Goal: Check status: Check status

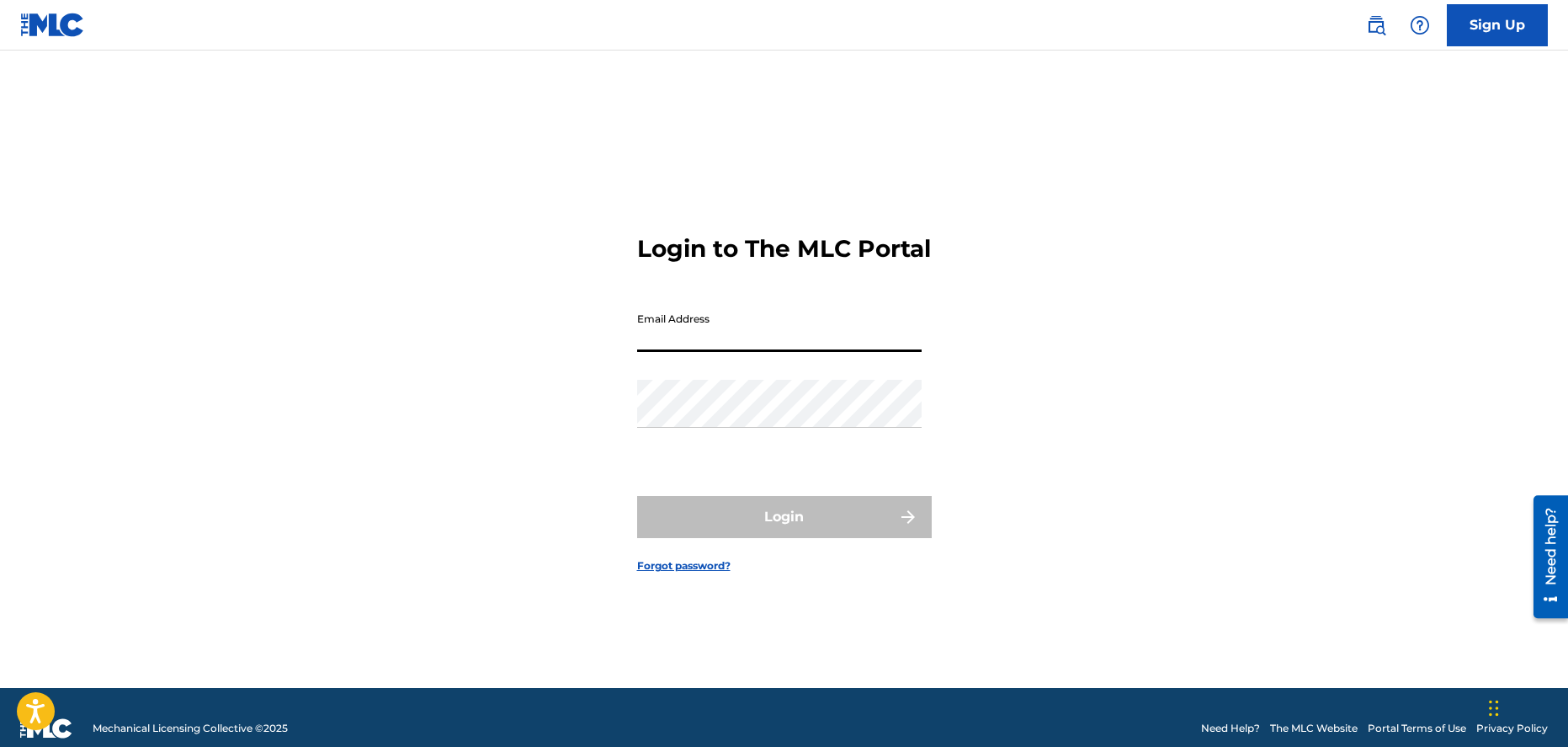
click at [765, 344] on input "Email Address" at bounding box center [780, 328] width 285 height 48
type input "[EMAIL_ADDRESS][DOMAIN_NAME]"
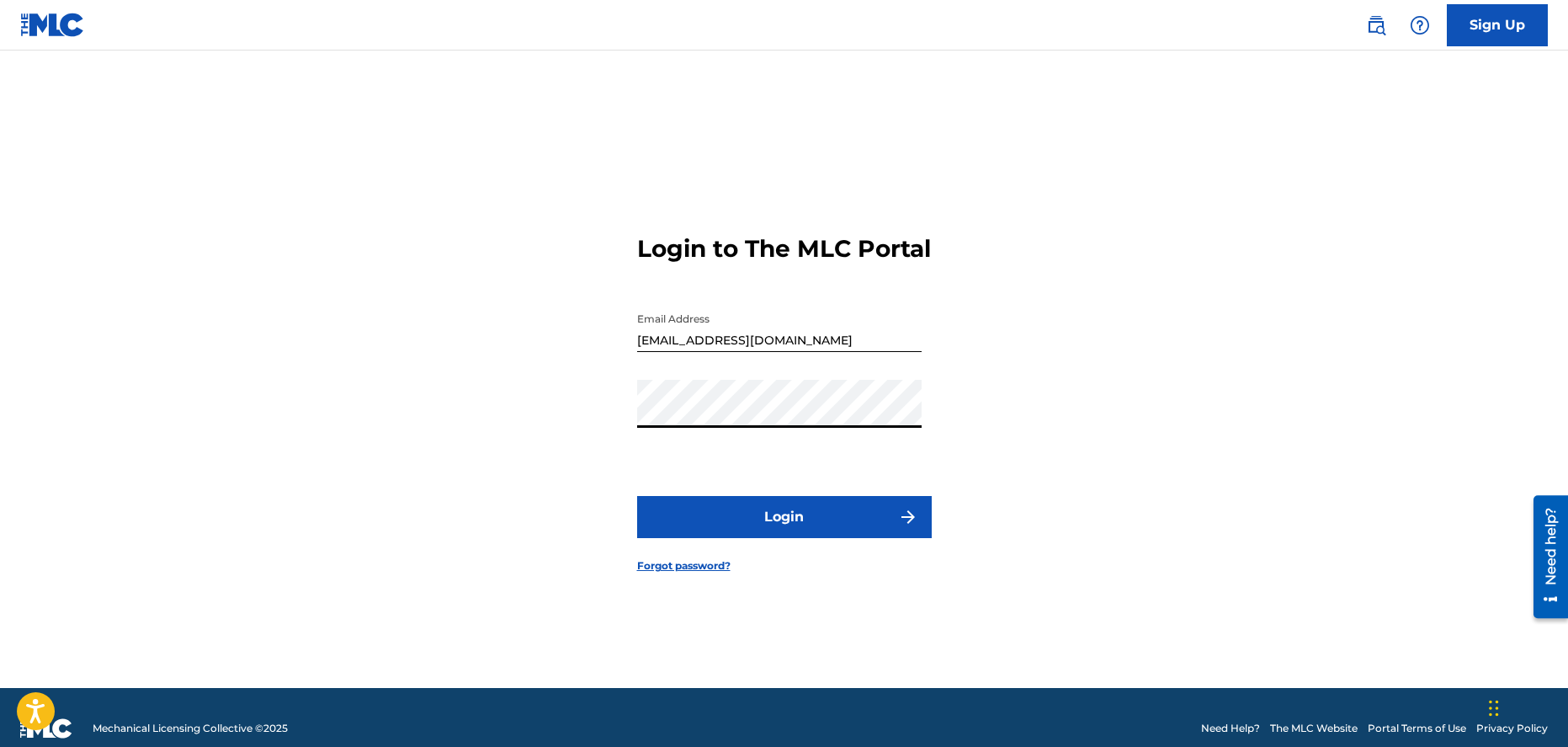
click at [787, 518] on button "Login" at bounding box center [784, 517] width 294 height 42
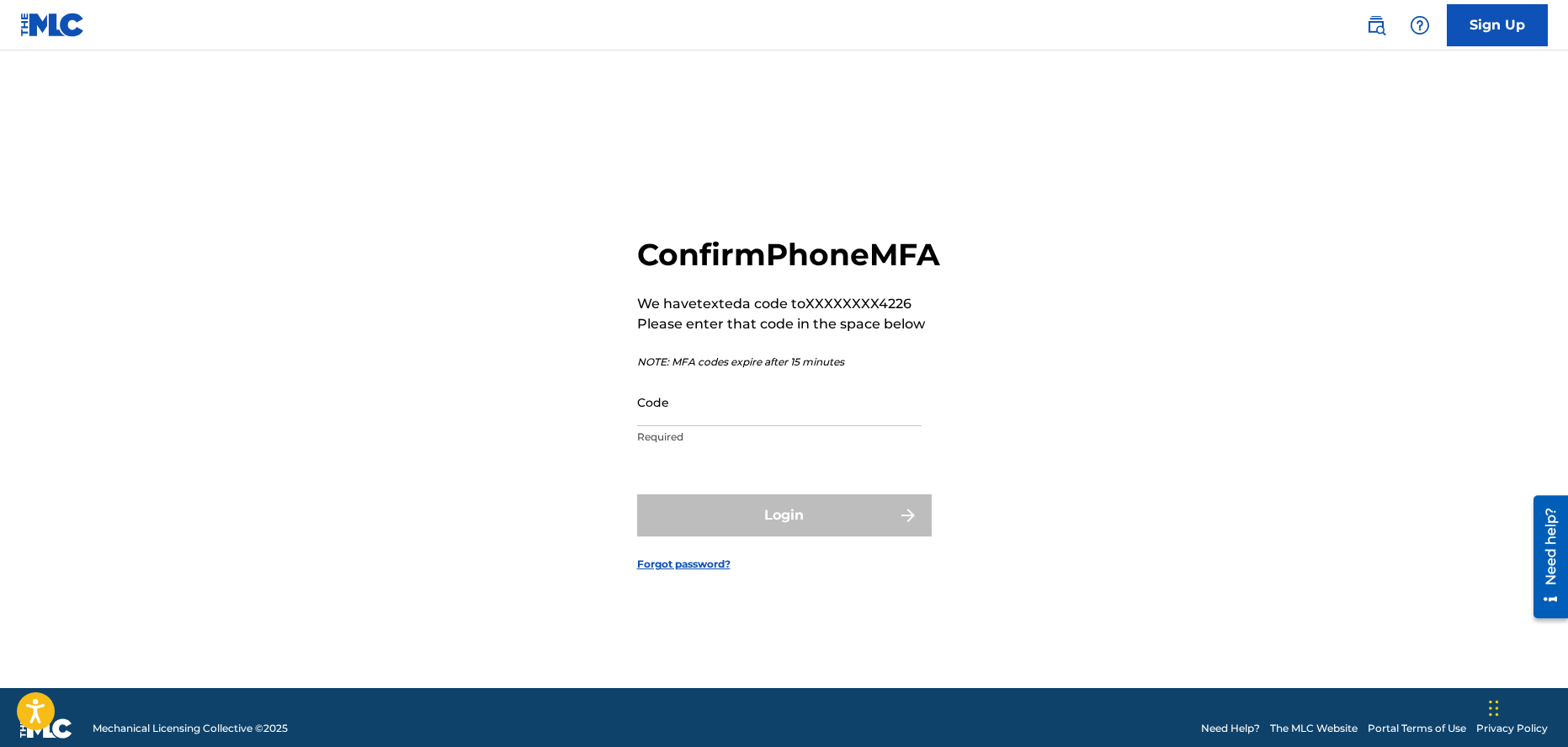
click at [774, 426] on input "Code" at bounding box center [780, 403] width 285 height 48
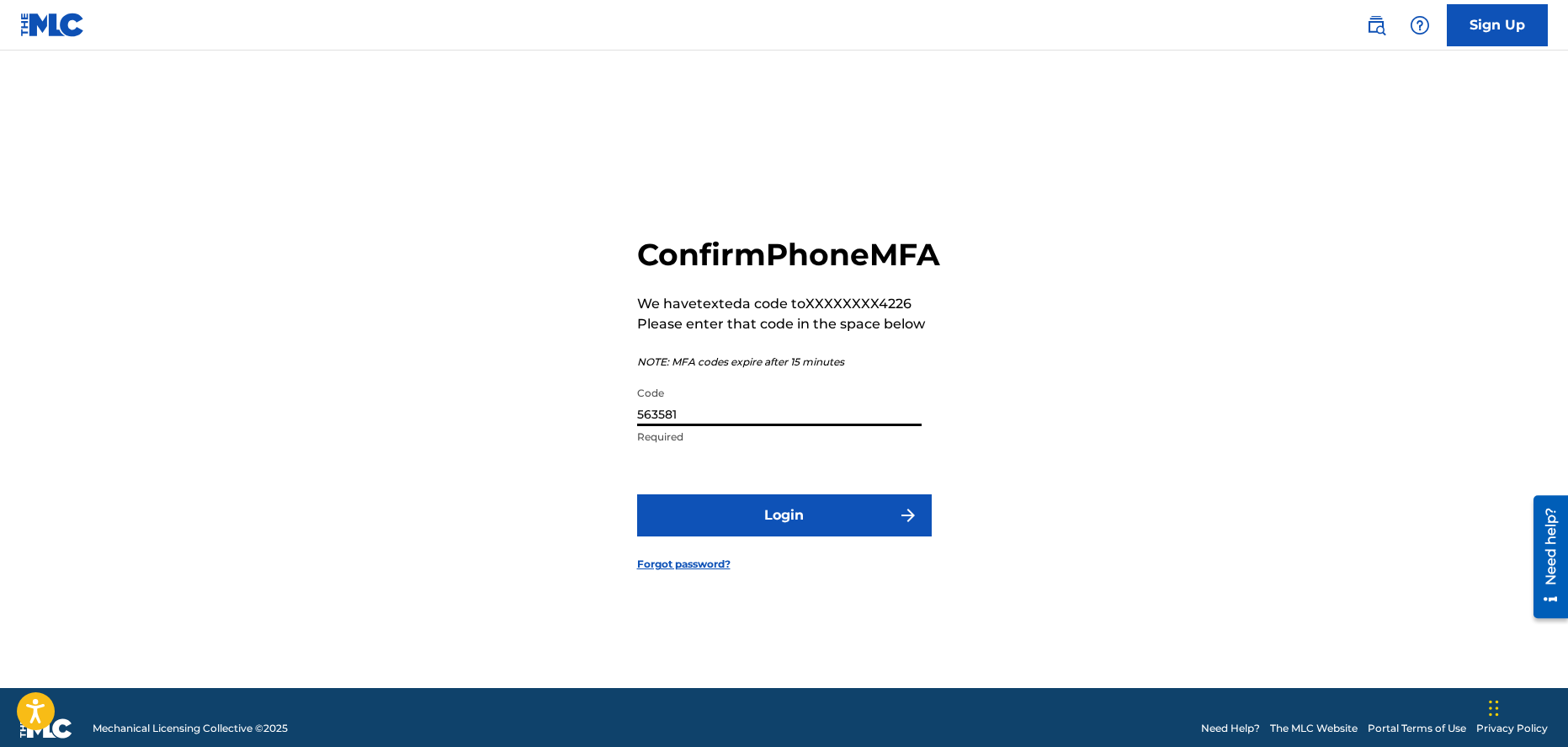
type input "563581"
click at [787, 522] on button "Login" at bounding box center [784, 515] width 294 height 42
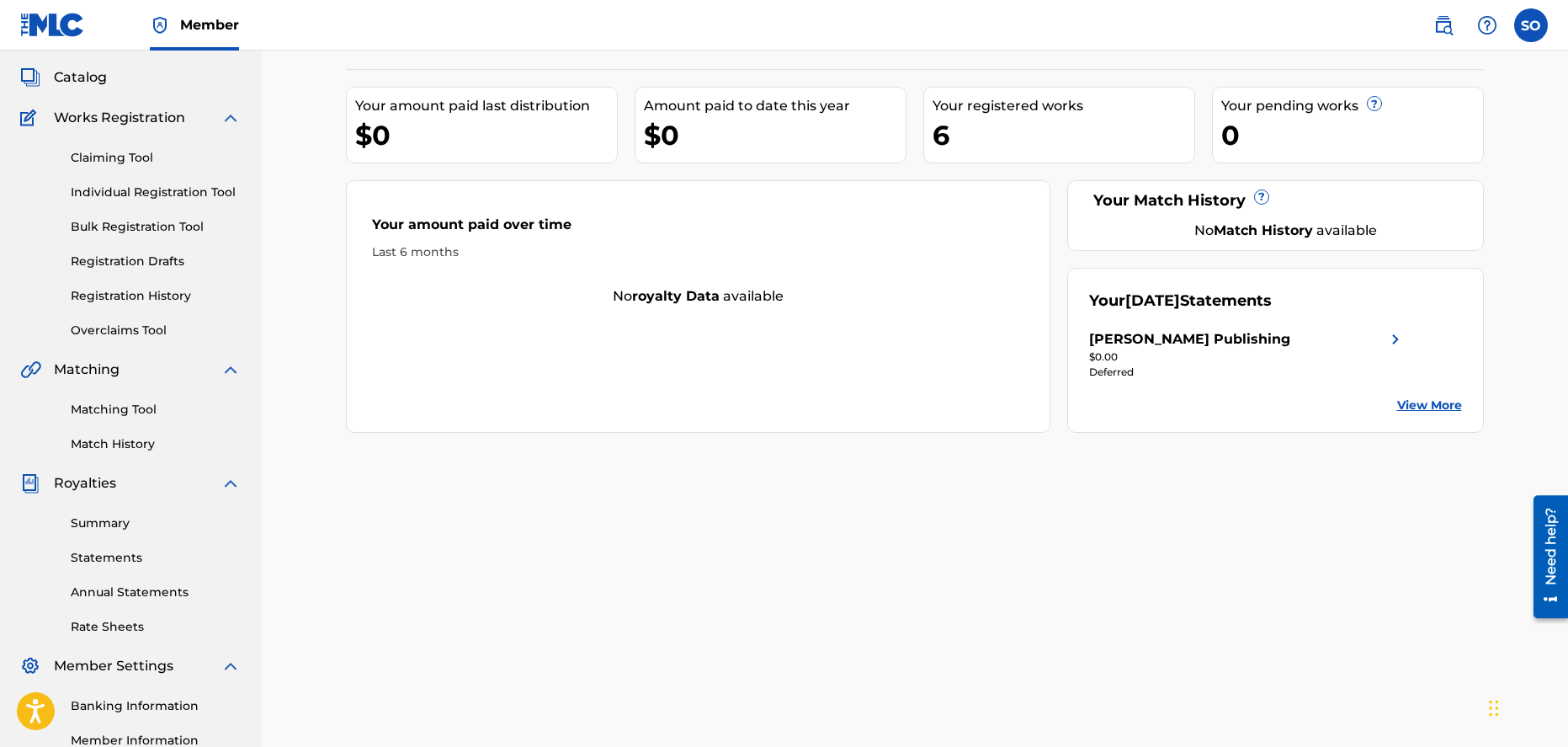
scroll to position [105, 0]
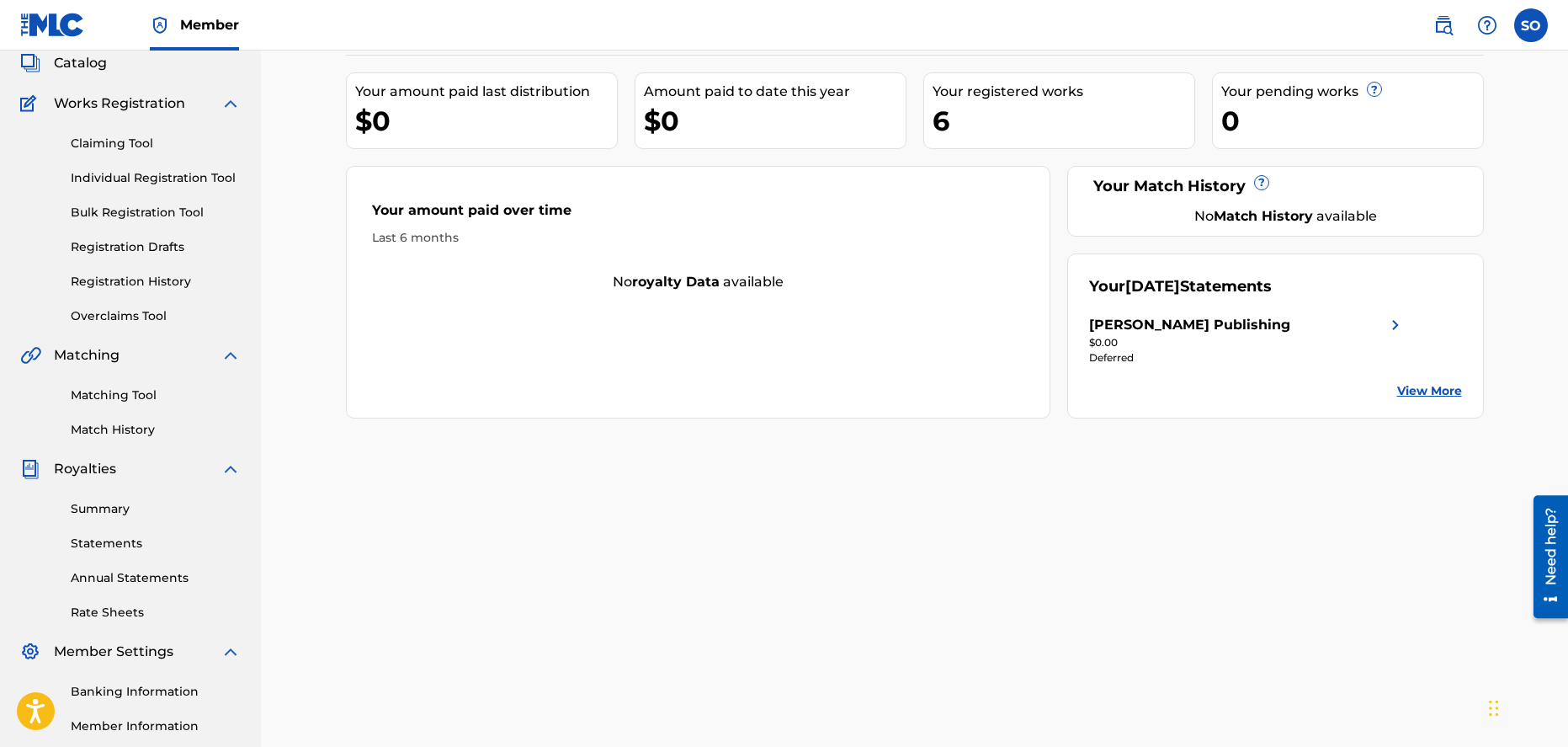
click at [136, 530] on div "Summary Statements Annual Statements Rate Sheets" at bounding box center [130, 551] width 220 height 143
click at [125, 539] on link "Statements" at bounding box center [155, 543] width 170 height 18
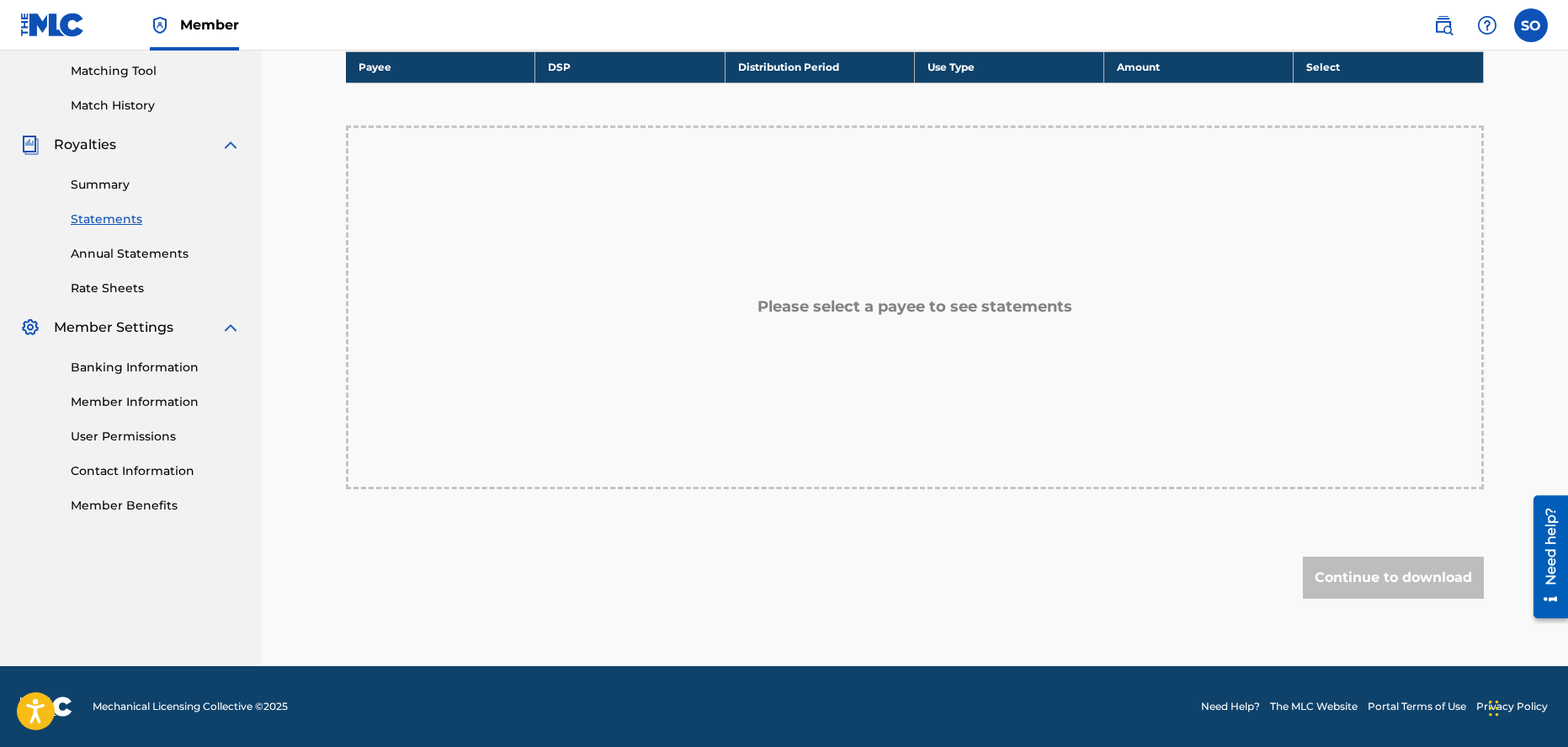
scroll to position [423, 0]
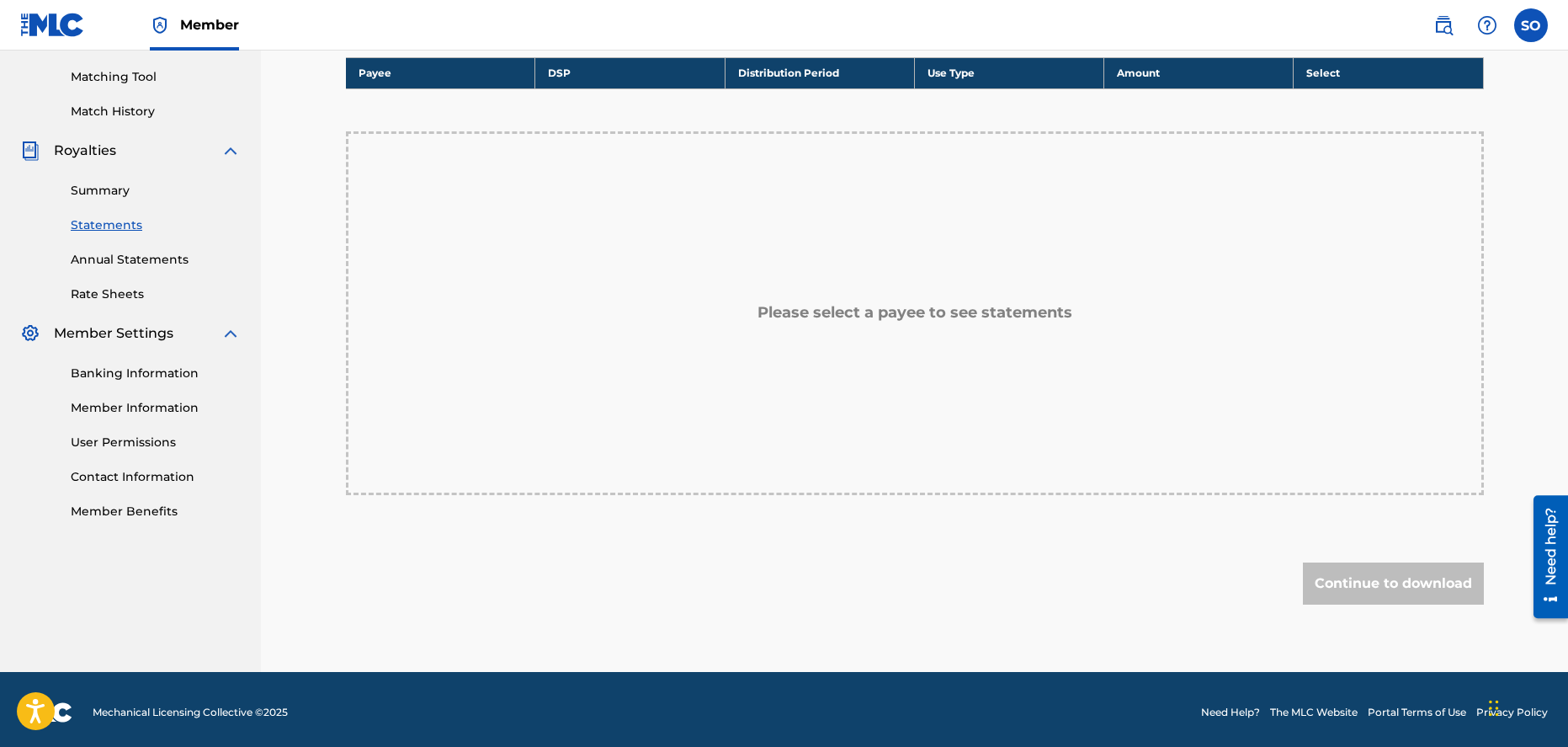
click at [108, 200] on div "Summary Statements Annual Statements Rate Sheets" at bounding box center [130, 232] width 220 height 143
click at [106, 191] on link "Summary" at bounding box center [155, 191] width 170 height 18
